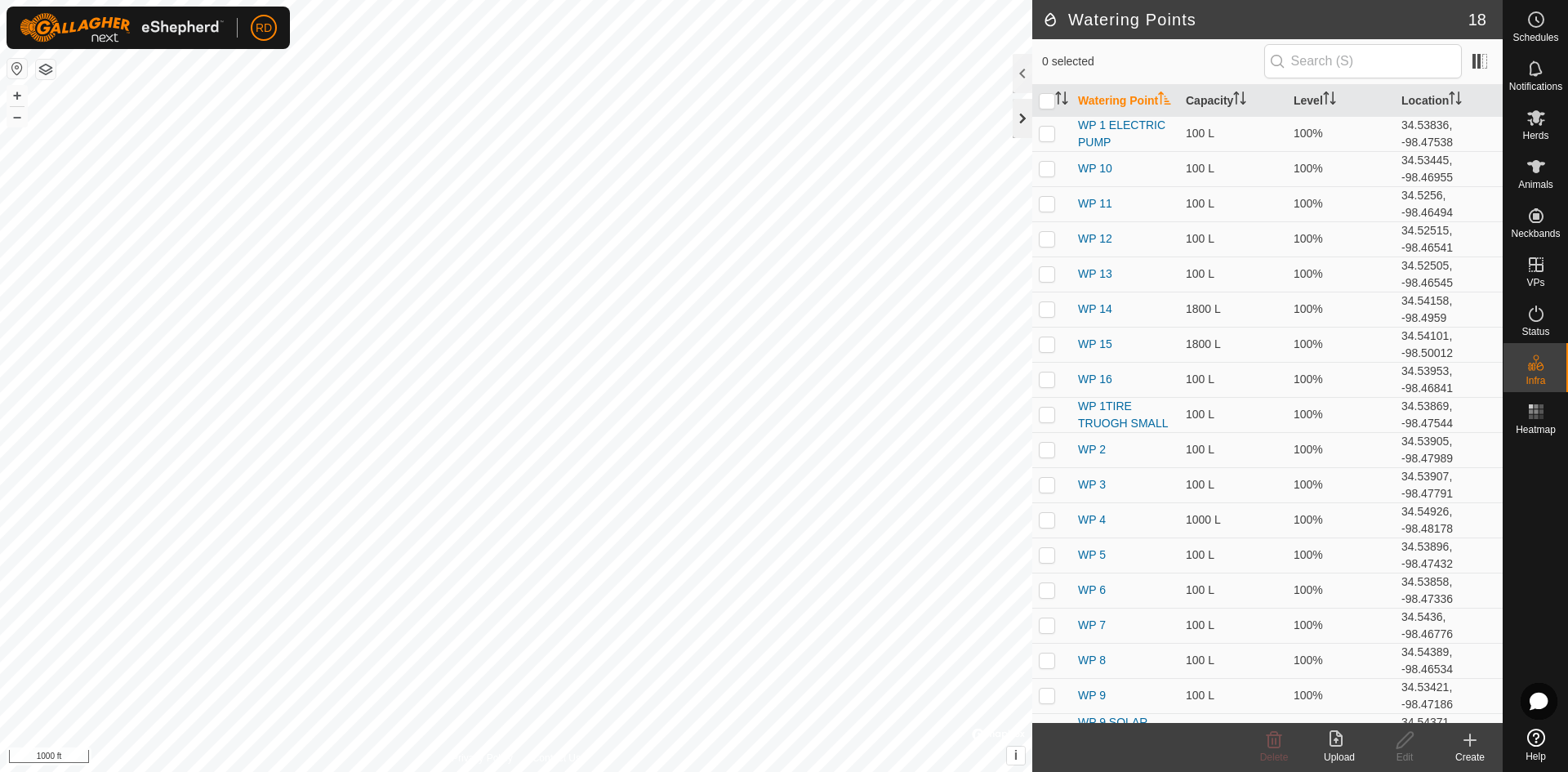
click at [1015, 105] on div at bounding box center [1022, 118] width 19 height 40
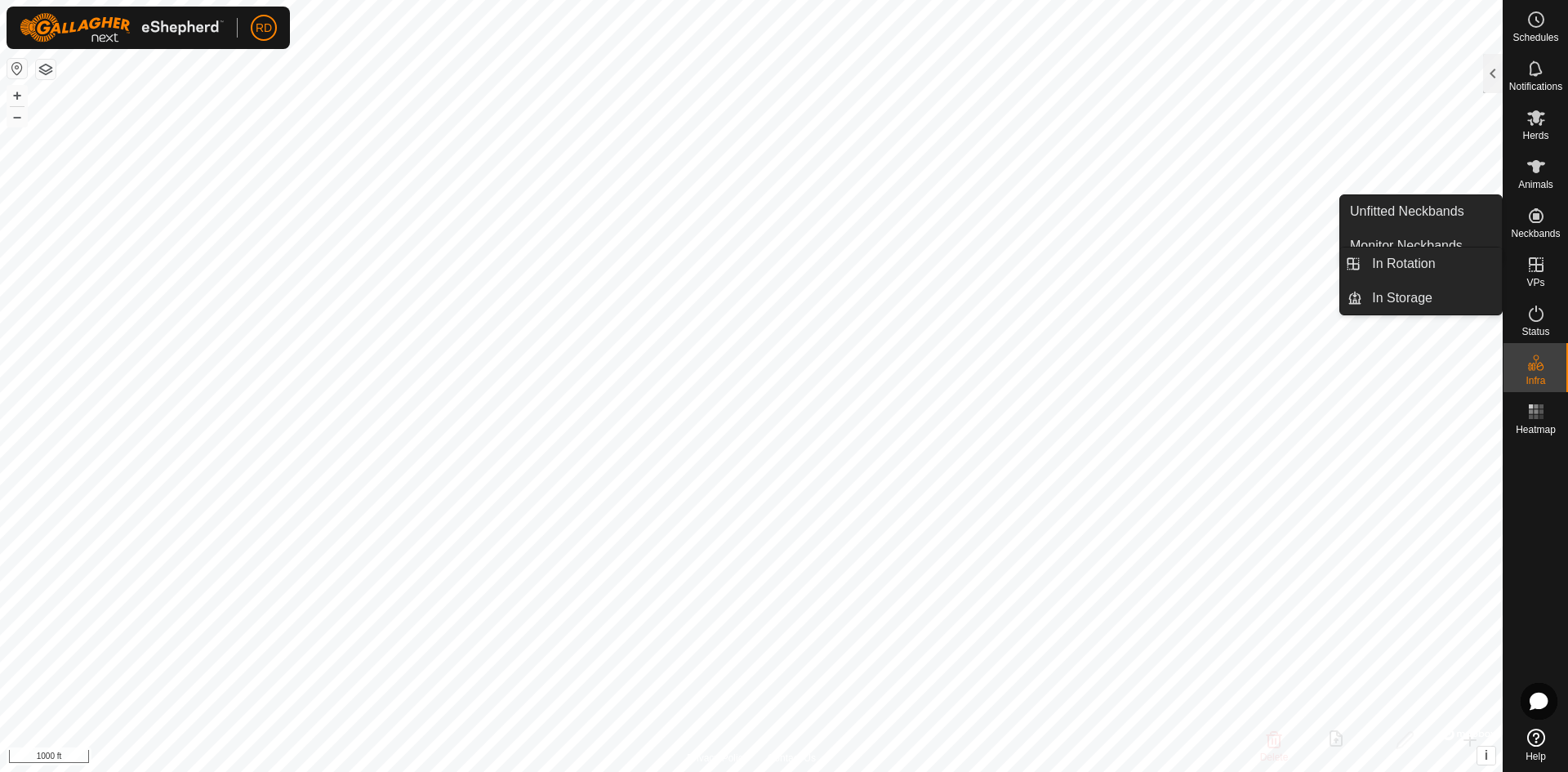
click at [1538, 271] on icon at bounding box center [1535, 264] width 15 height 15
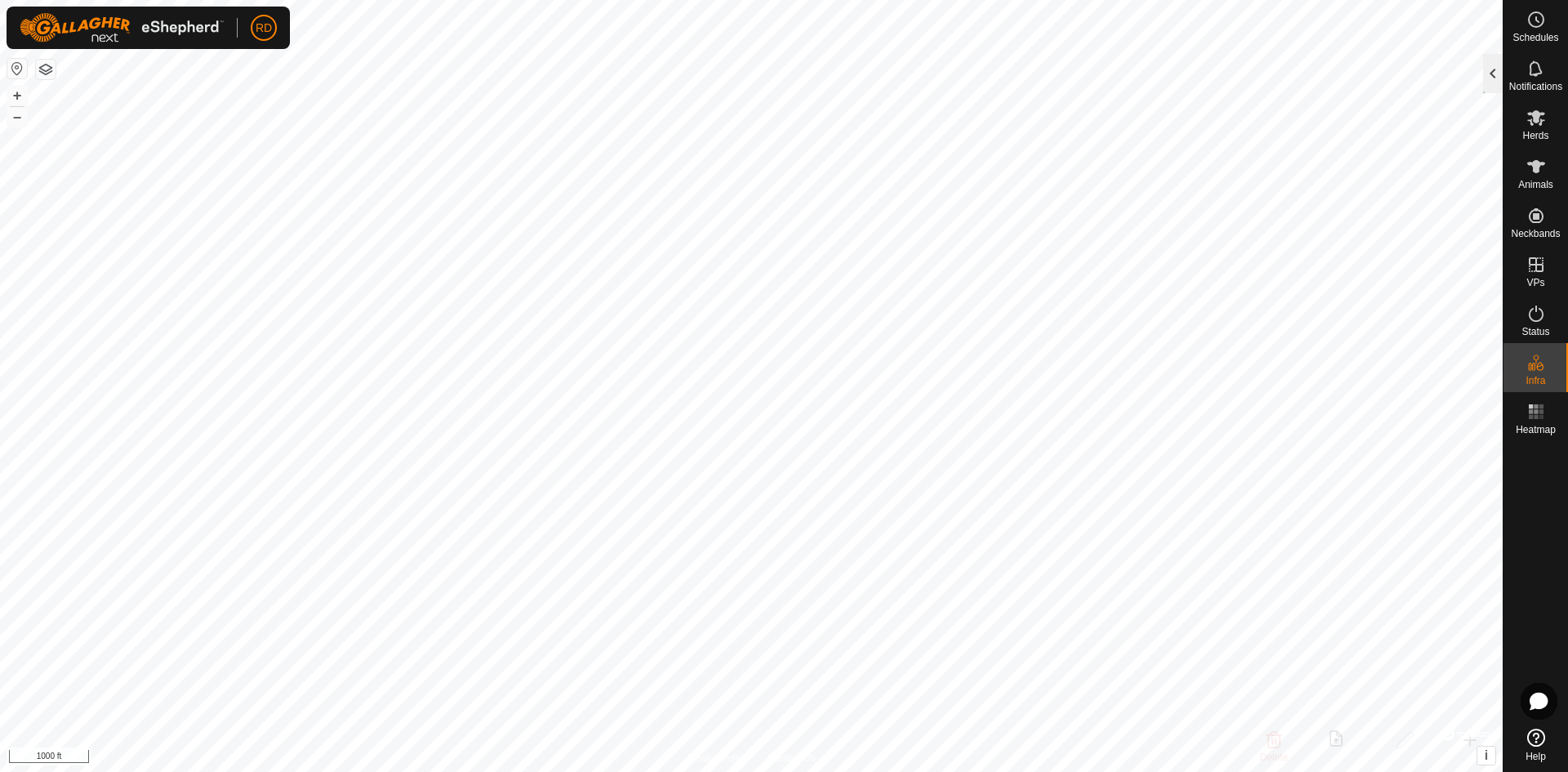
click at [1498, 69] on div at bounding box center [1492, 73] width 19 height 40
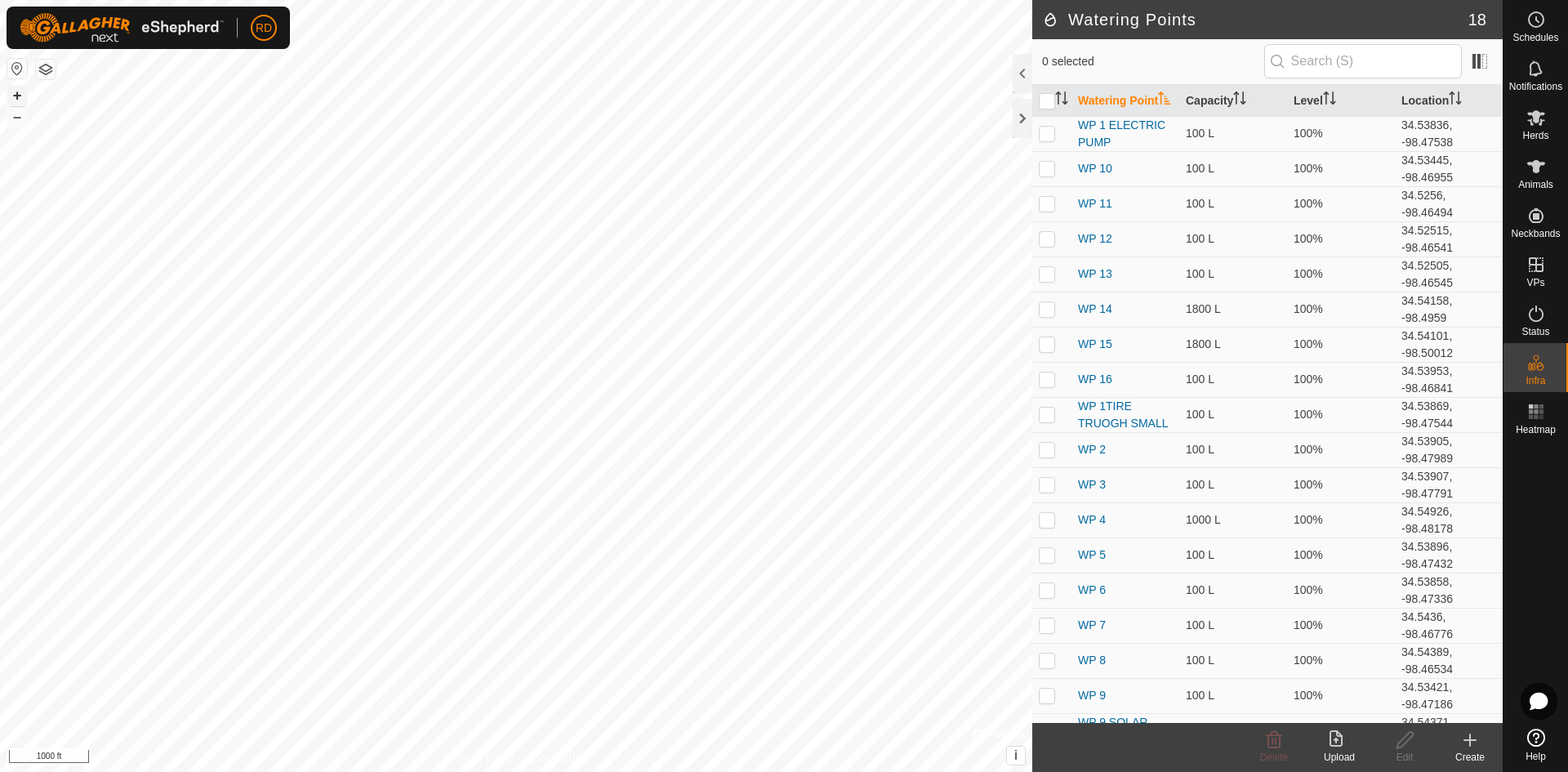
click at [11, 91] on button "+" at bounding box center [17, 95] width 19 height 19
click at [22, 121] on button "–" at bounding box center [17, 117] width 19 height 19
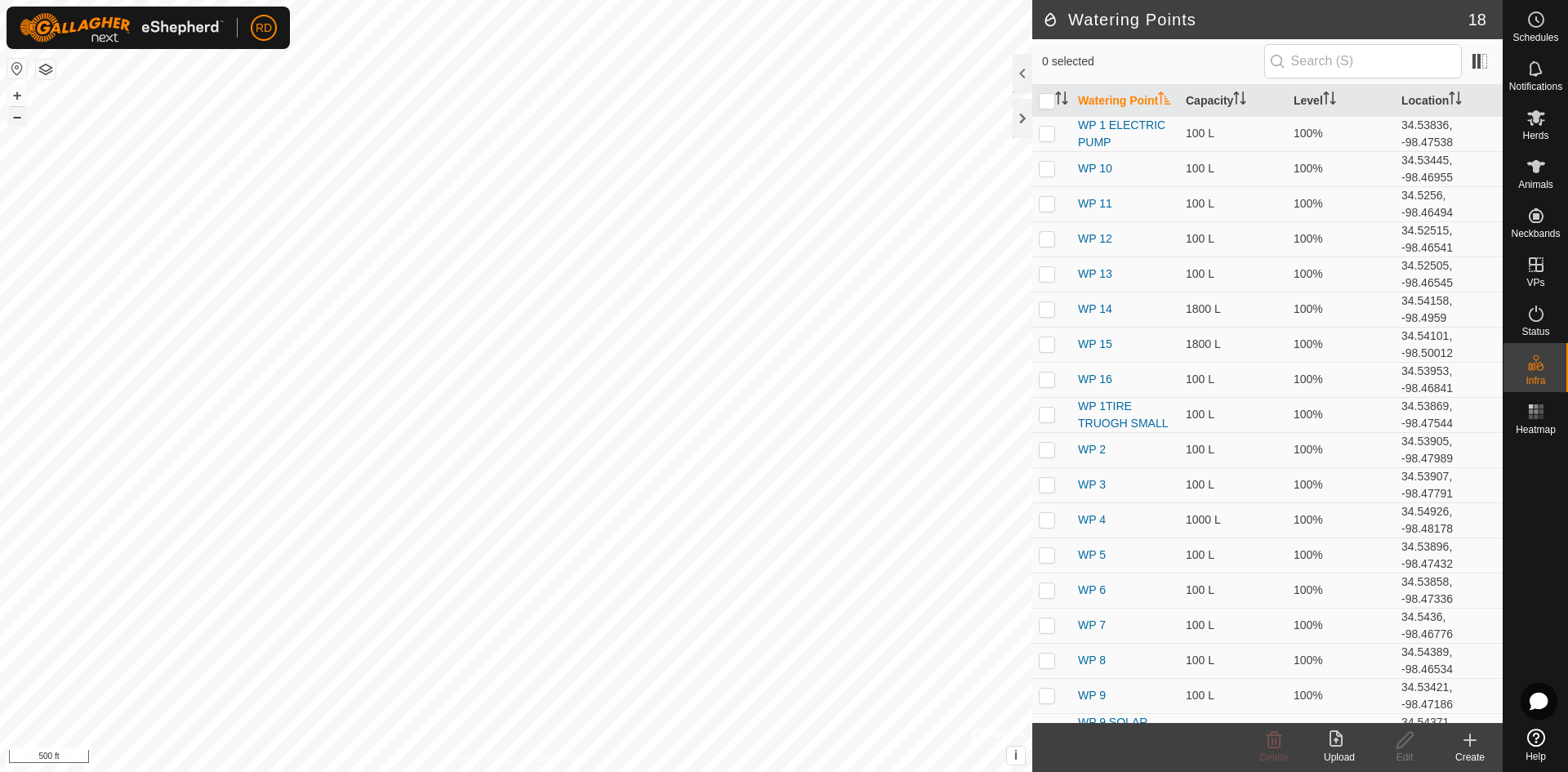
click at [22, 121] on button "–" at bounding box center [17, 117] width 19 height 19
click at [1066, 283] on div "Watering Points 18 0 selected Watering Point Capacity Level Location WP 1 ELECT…" at bounding box center [751, 386] width 1503 height 772
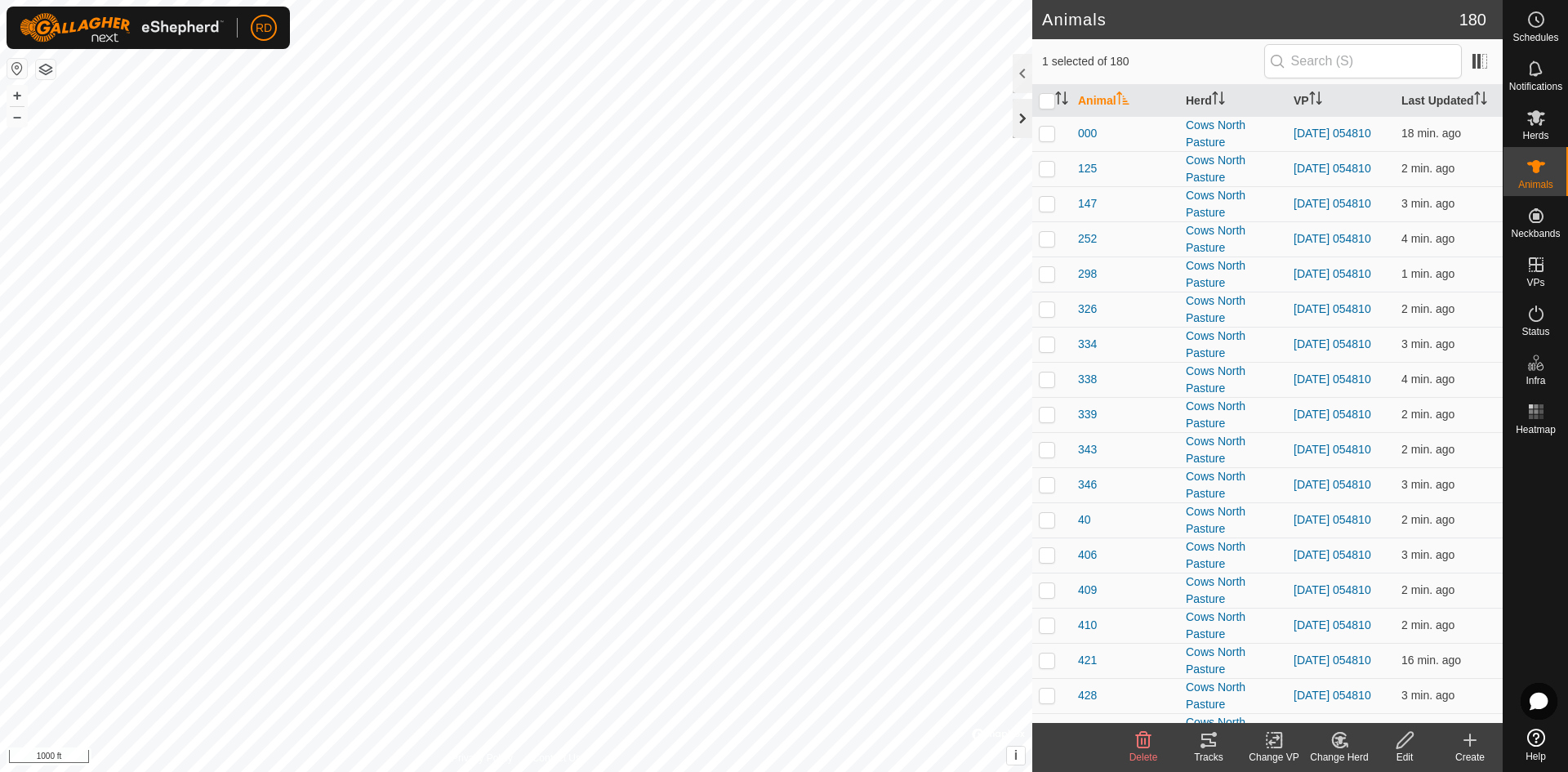
click at [1019, 120] on div at bounding box center [1022, 118] width 19 height 40
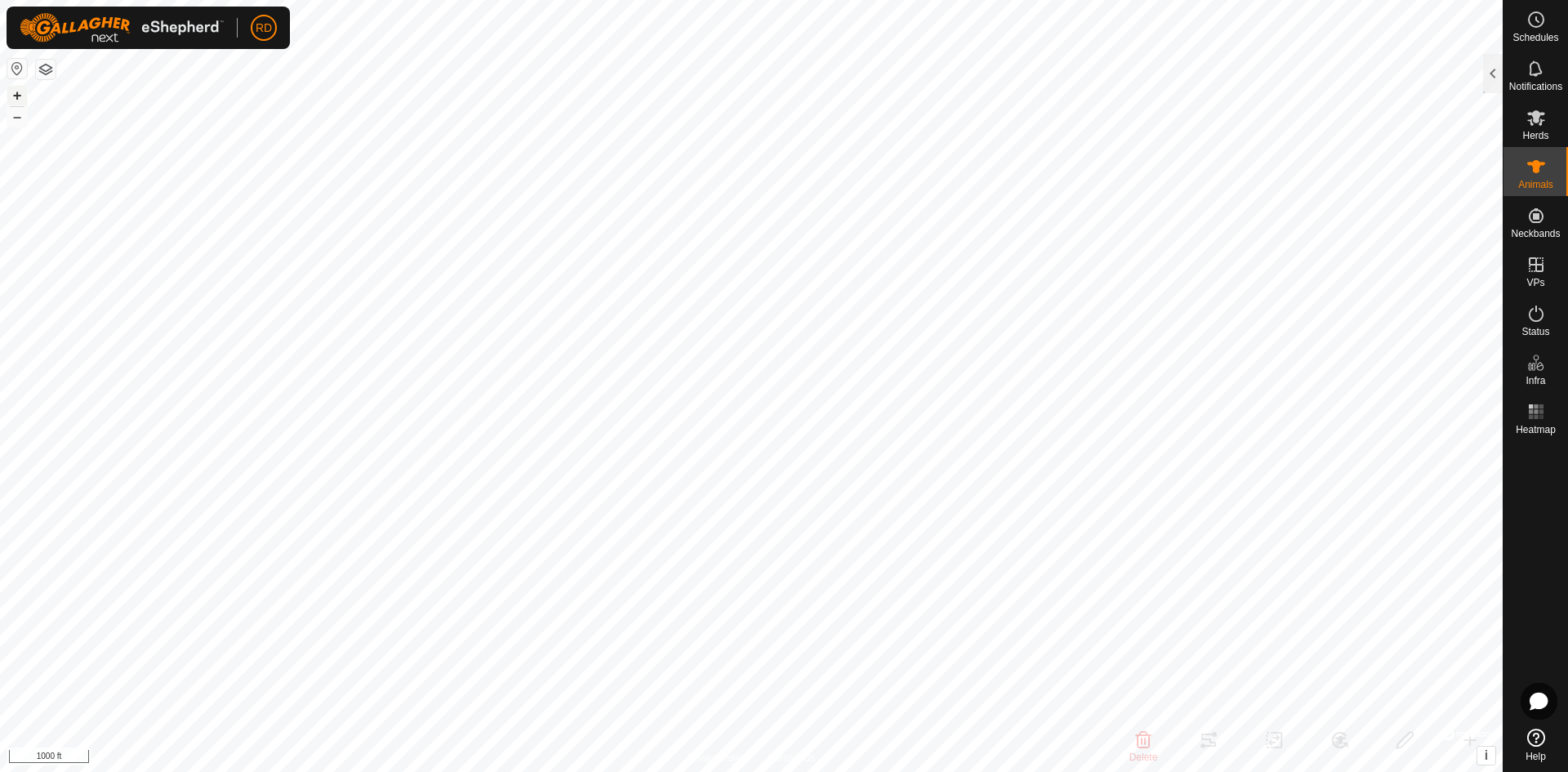
click at [18, 93] on button "+" at bounding box center [17, 95] width 19 height 19
click at [445, 771] on html "RD Schedules Notifications Herds Animals Neckbands VPs Status Infra Heatmap Hel…" at bounding box center [784, 386] width 1568 height 772
click at [17, 92] on button "+" at bounding box center [17, 95] width 19 height 19
